Goal: Transaction & Acquisition: Purchase product/service

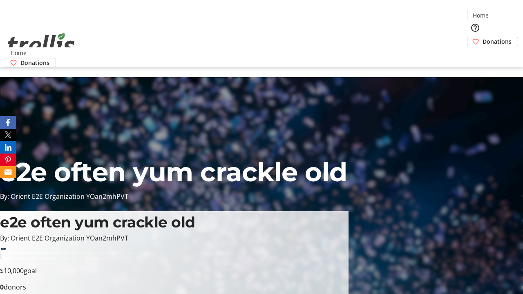
click at [483, 37] on span "Donations" at bounding box center [497, 41] width 29 height 9
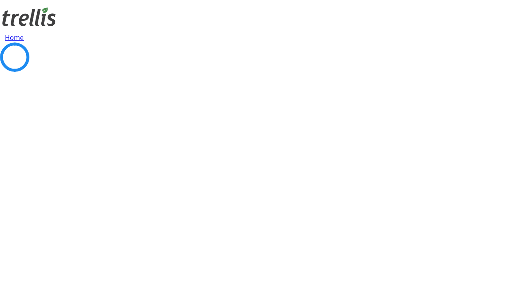
select select "CA"
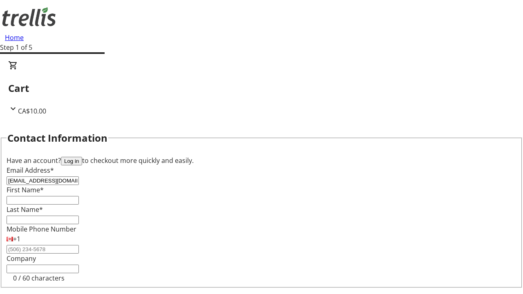
type input "[EMAIL_ADDRESS][DOMAIN_NAME]"
type input "April"
type input "Hirthe"
type input "[STREET_ADDRESS][PERSON_NAME]"
type input "Kelowna"
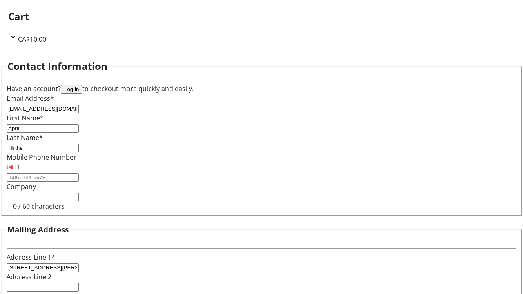
select select "BC"
type input "Kelowna"
type input "V1Y 0C2"
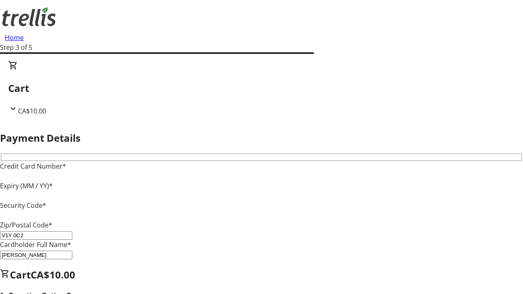
type input "V1Y 0C2"
